Goal: Navigation & Orientation: Find specific page/section

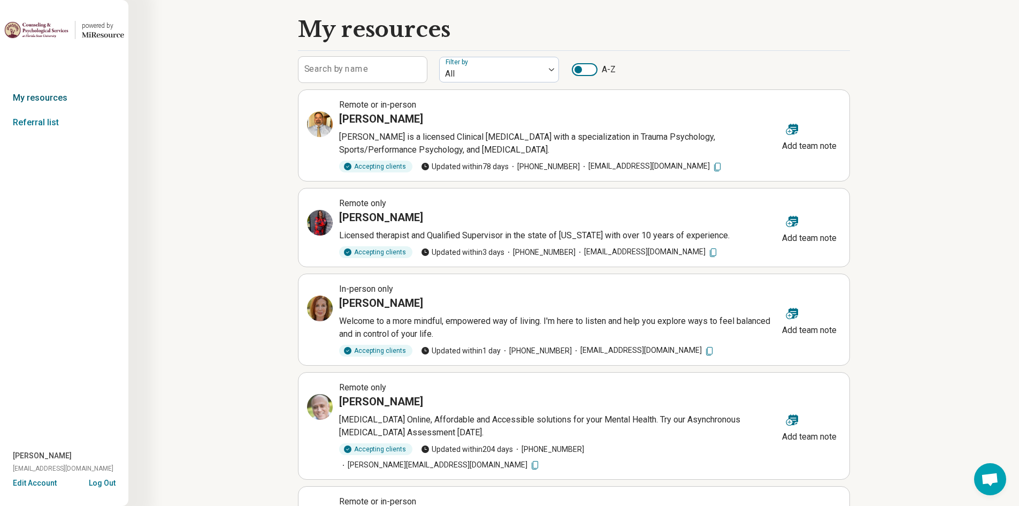
click at [52, 99] on link "My resources" at bounding box center [64, 98] width 128 height 25
click at [47, 120] on link "Referral list" at bounding box center [64, 122] width 128 height 25
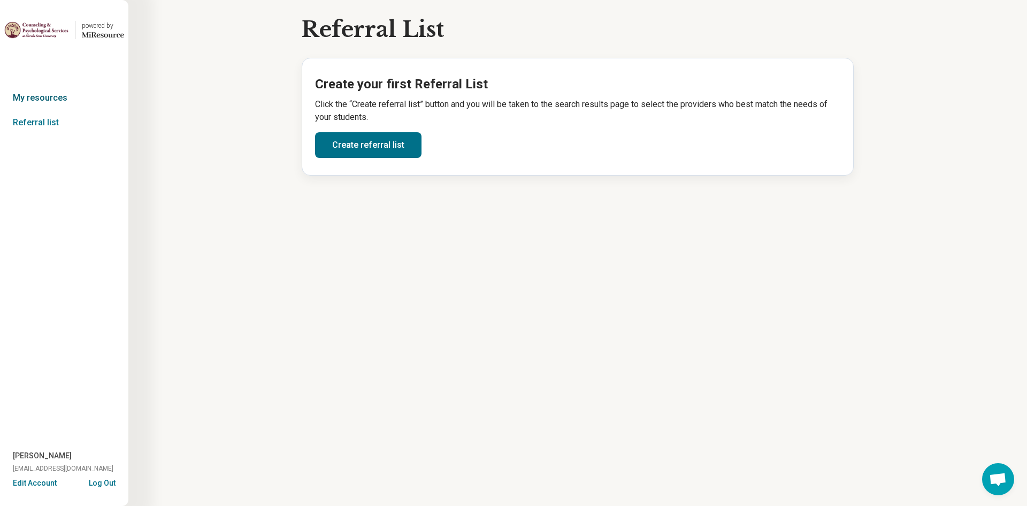
click at [38, 101] on link "My resources" at bounding box center [64, 98] width 128 height 25
